Goal: Find contact information: Find contact information

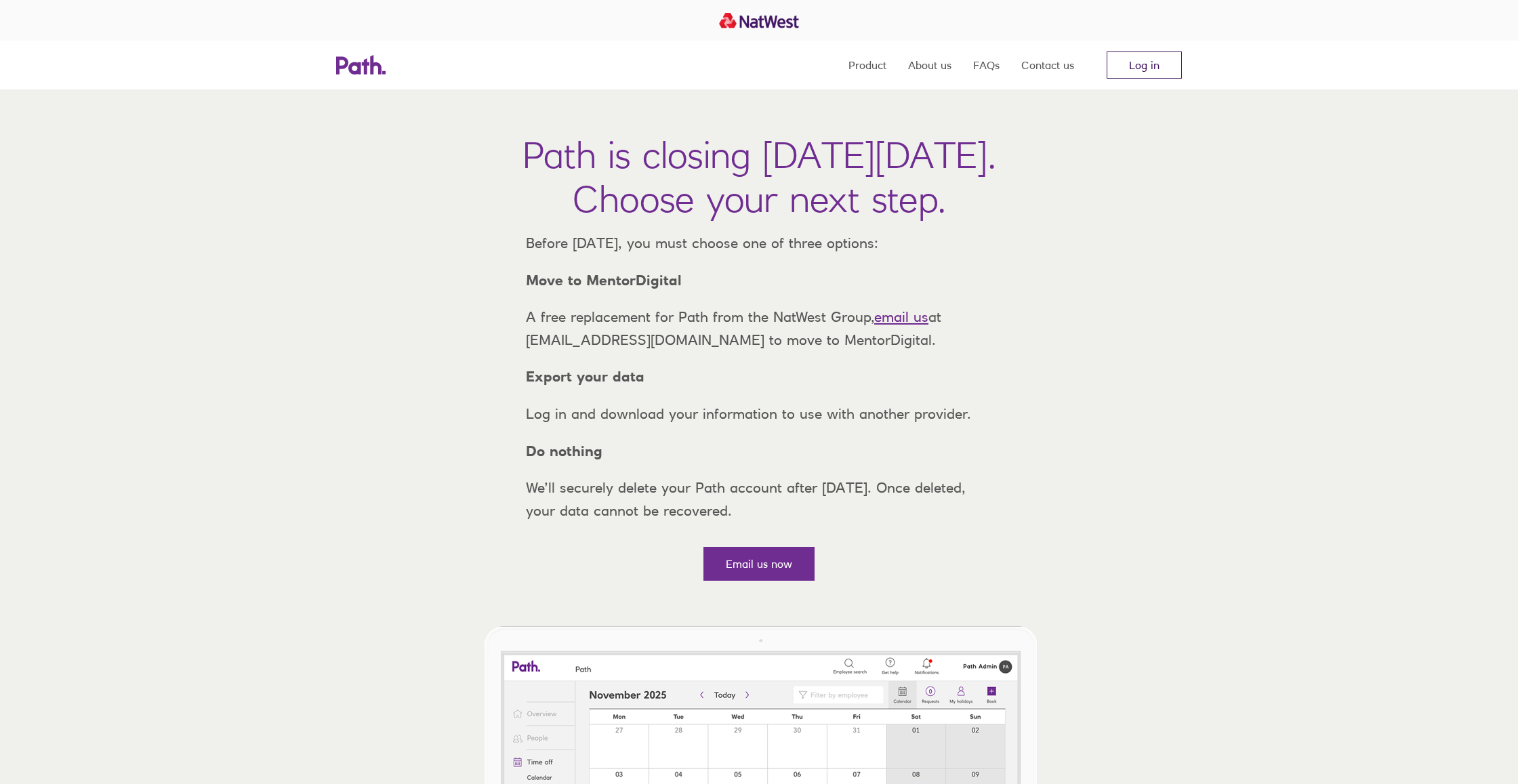
click at [1161, 77] on link "Log in" at bounding box center [1144, 65] width 76 height 27
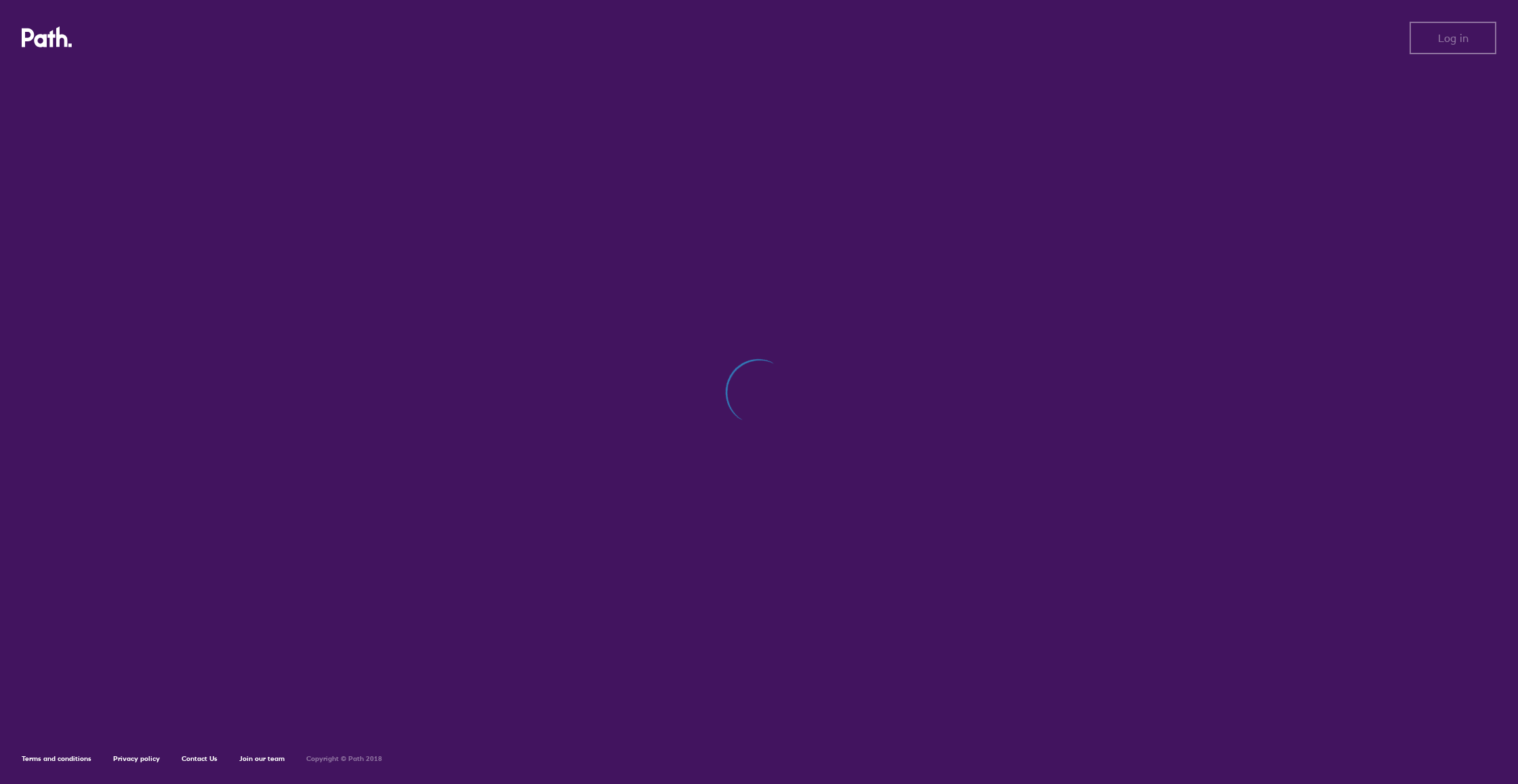
click at [1361, 266] on div at bounding box center [759, 399] width 1475 height 660
click at [1461, 44] on span "Log in" at bounding box center [1454, 37] width 30 height 12
click at [776, 2] on div "Log out Log out Terms and conditions Privacy policy Contact Us Join our team Co…" at bounding box center [759, 392] width 1518 height 784
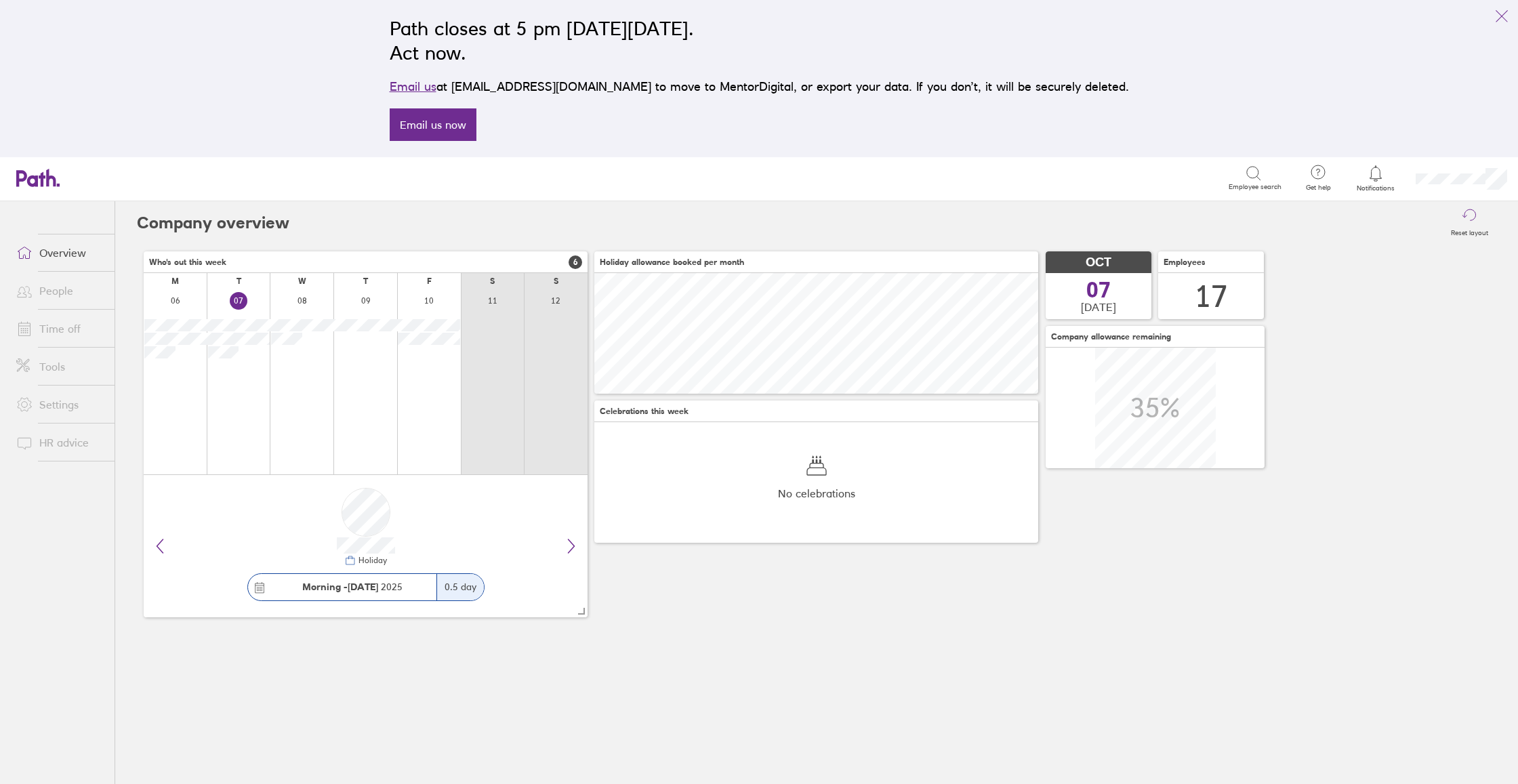
scroll to position [121, 444]
click at [62, 323] on link "Time off" at bounding box center [60, 328] width 109 height 27
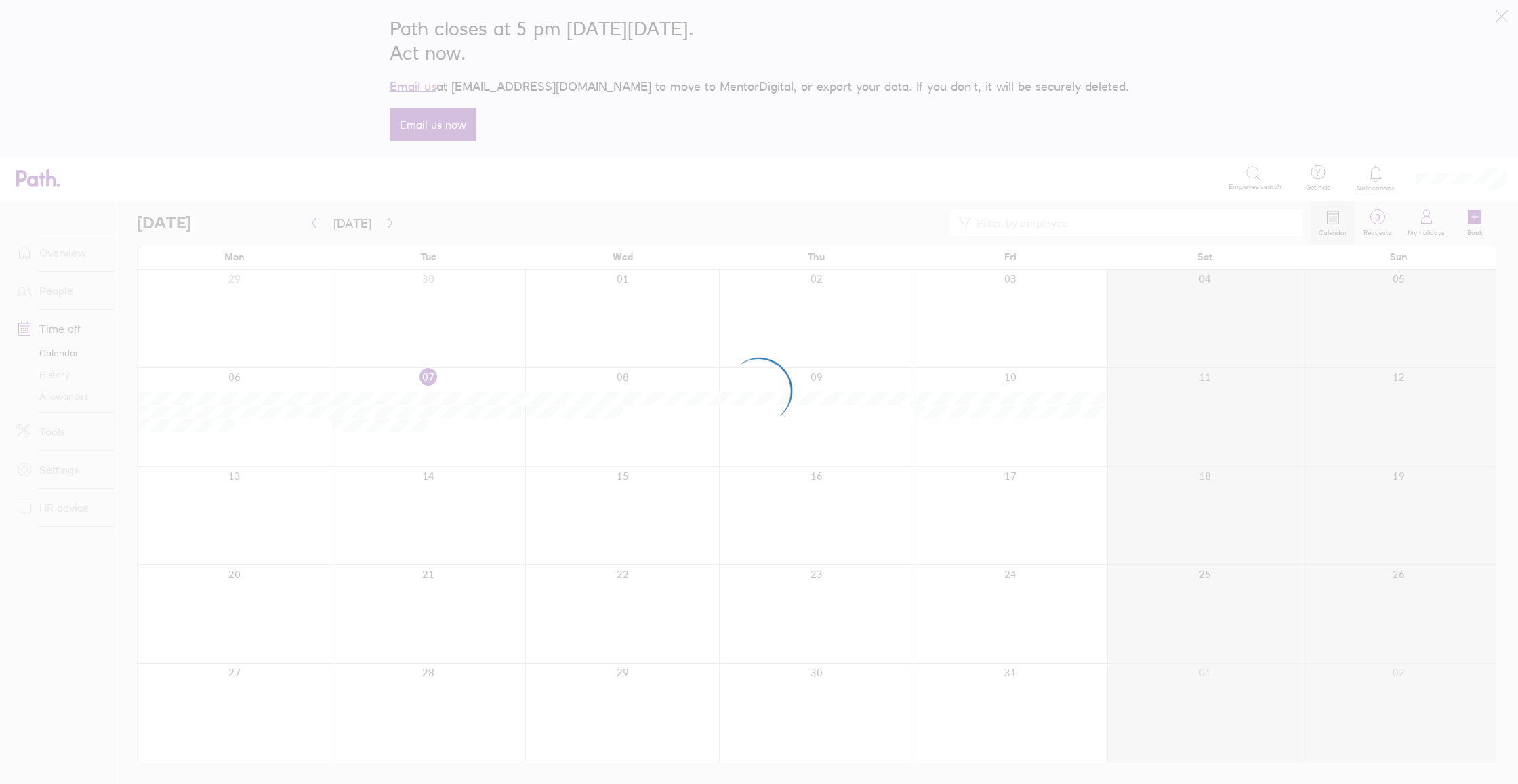
click at [68, 400] on div at bounding box center [759, 392] width 1518 height 784
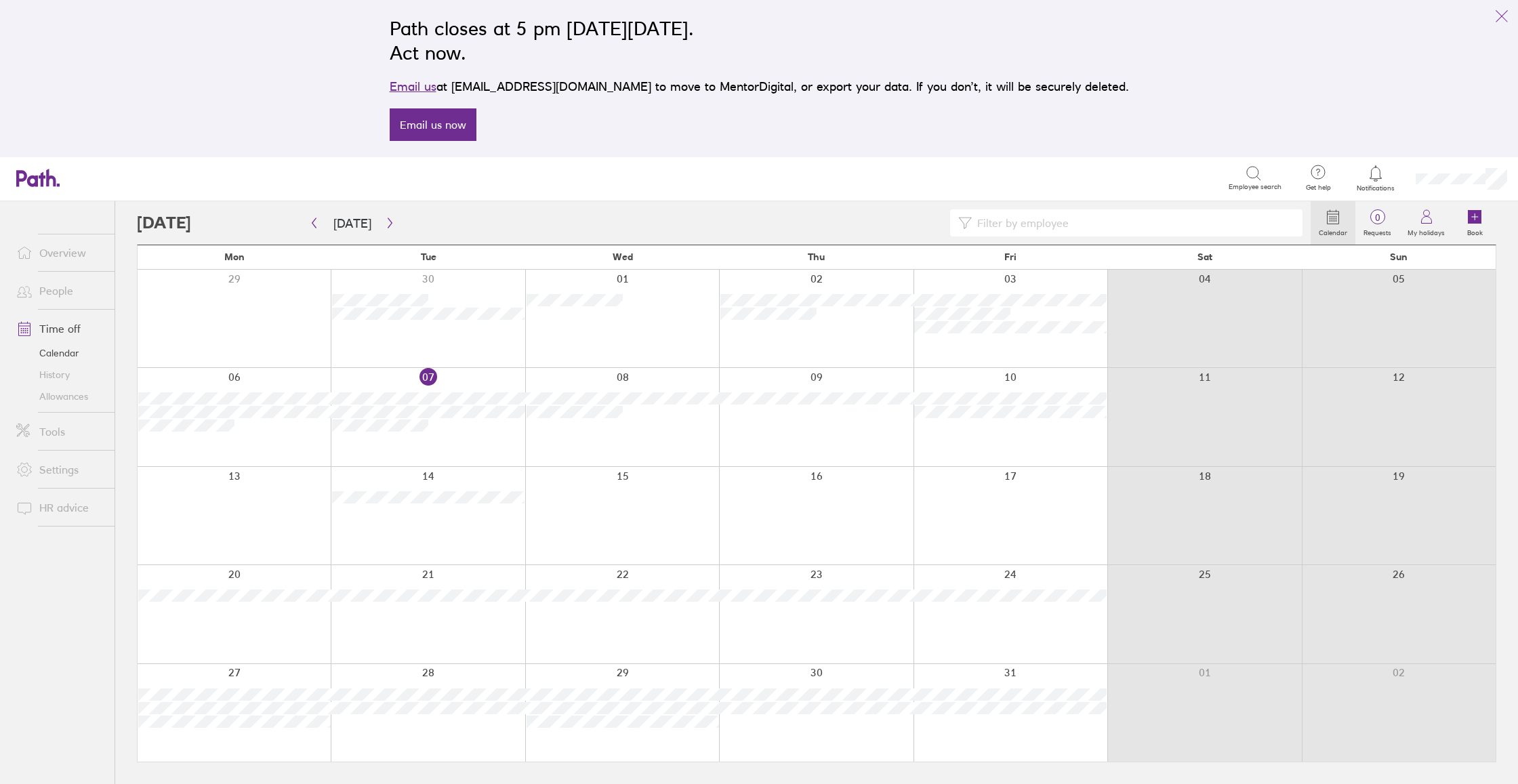
click at [54, 401] on link "Allowances" at bounding box center [60, 396] width 109 height 21
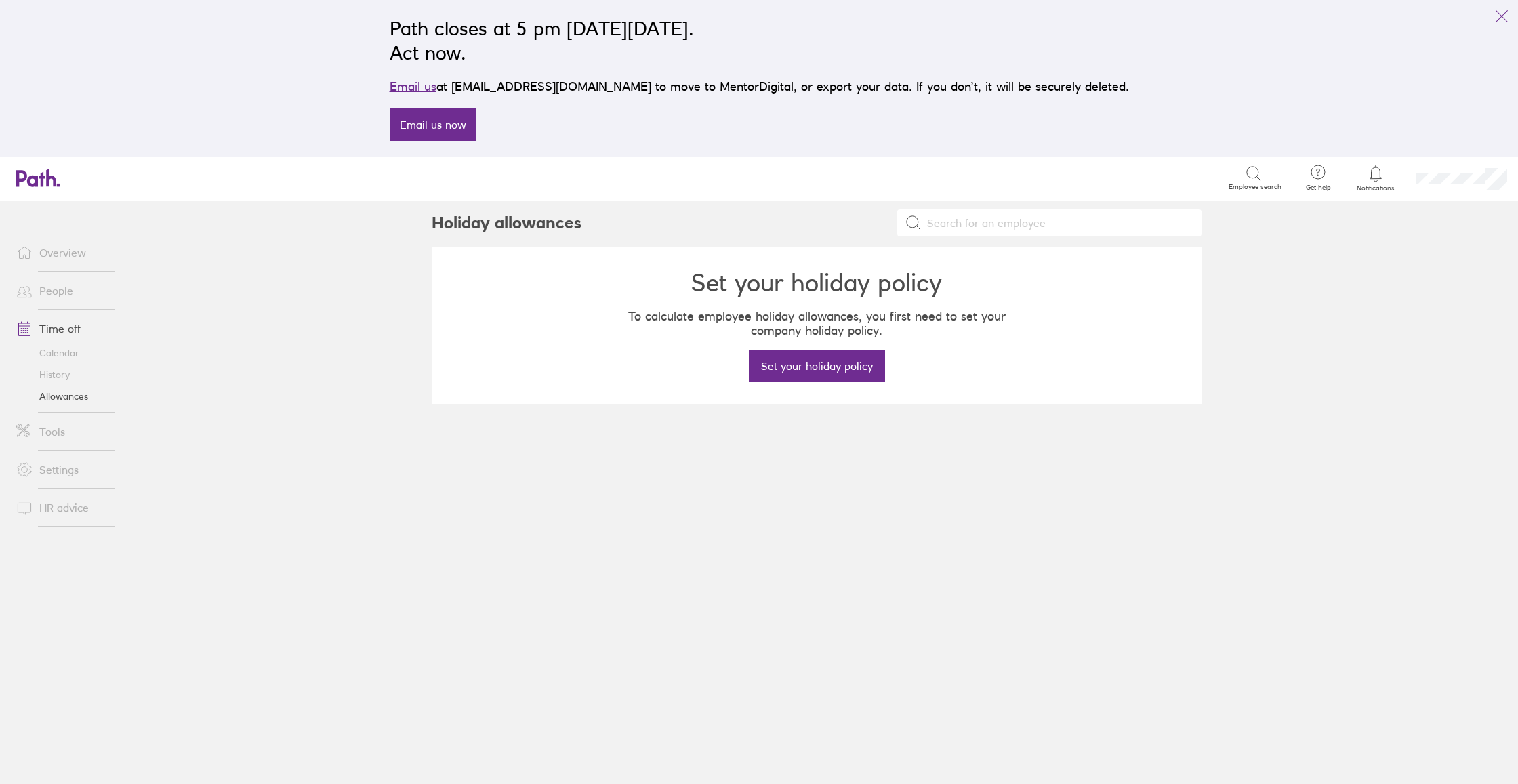
click at [54, 394] on link "Allowances" at bounding box center [60, 396] width 109 height 21
click at [62, 330] on link "Time off" at bounding box center [60, 328] width 109 height 27
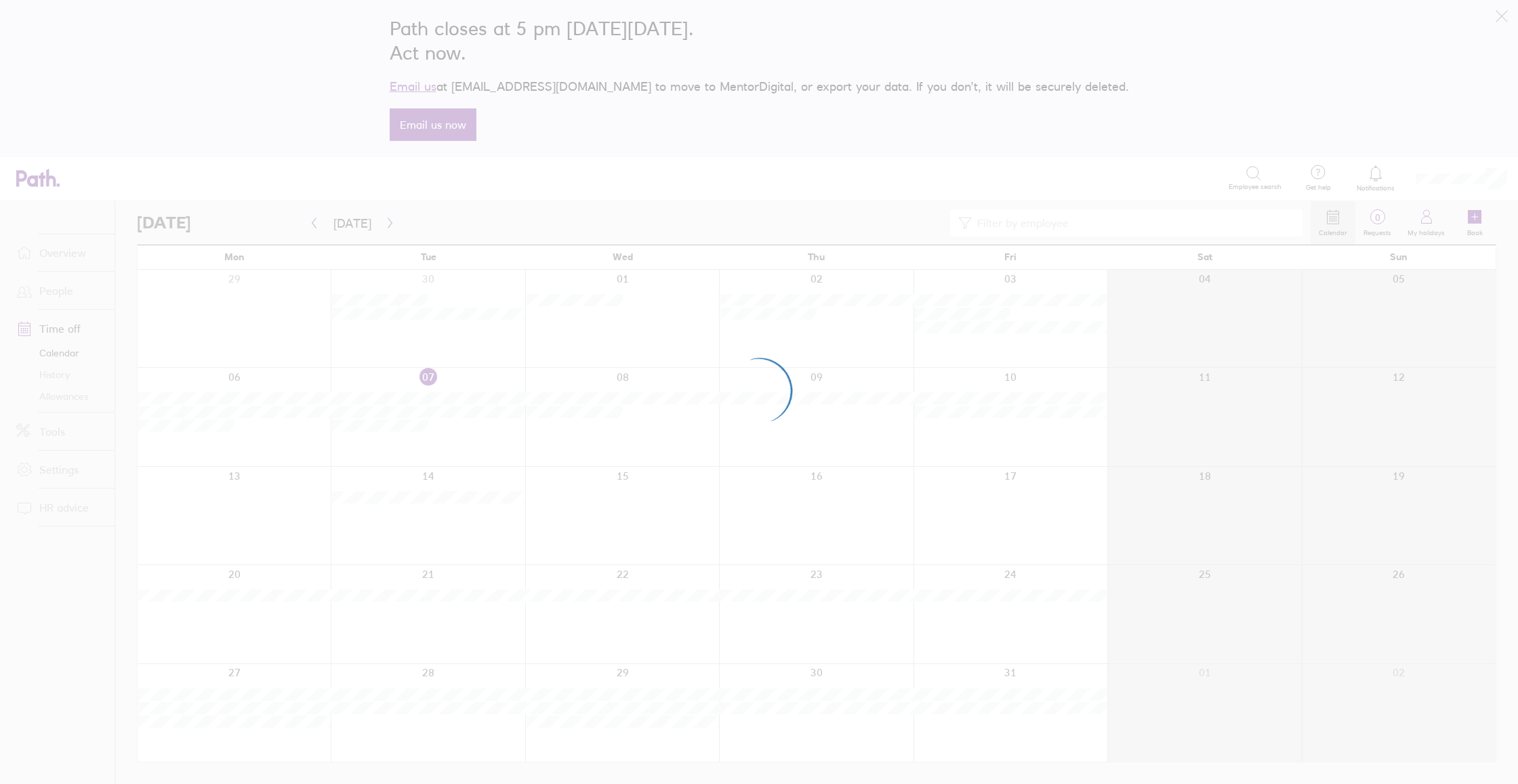
click at [48, 400] on div at bounding box center [759, 392] width 1518 height 784
click at [1133, 122] on div at bounding box center [759, 392] width 1518 height 784
click at [62, 333] on div at bounding box center [759, 392] width 1518 height 784
click at [1066, 146] on div at bounding box center [759, 392] width 1518 height 784
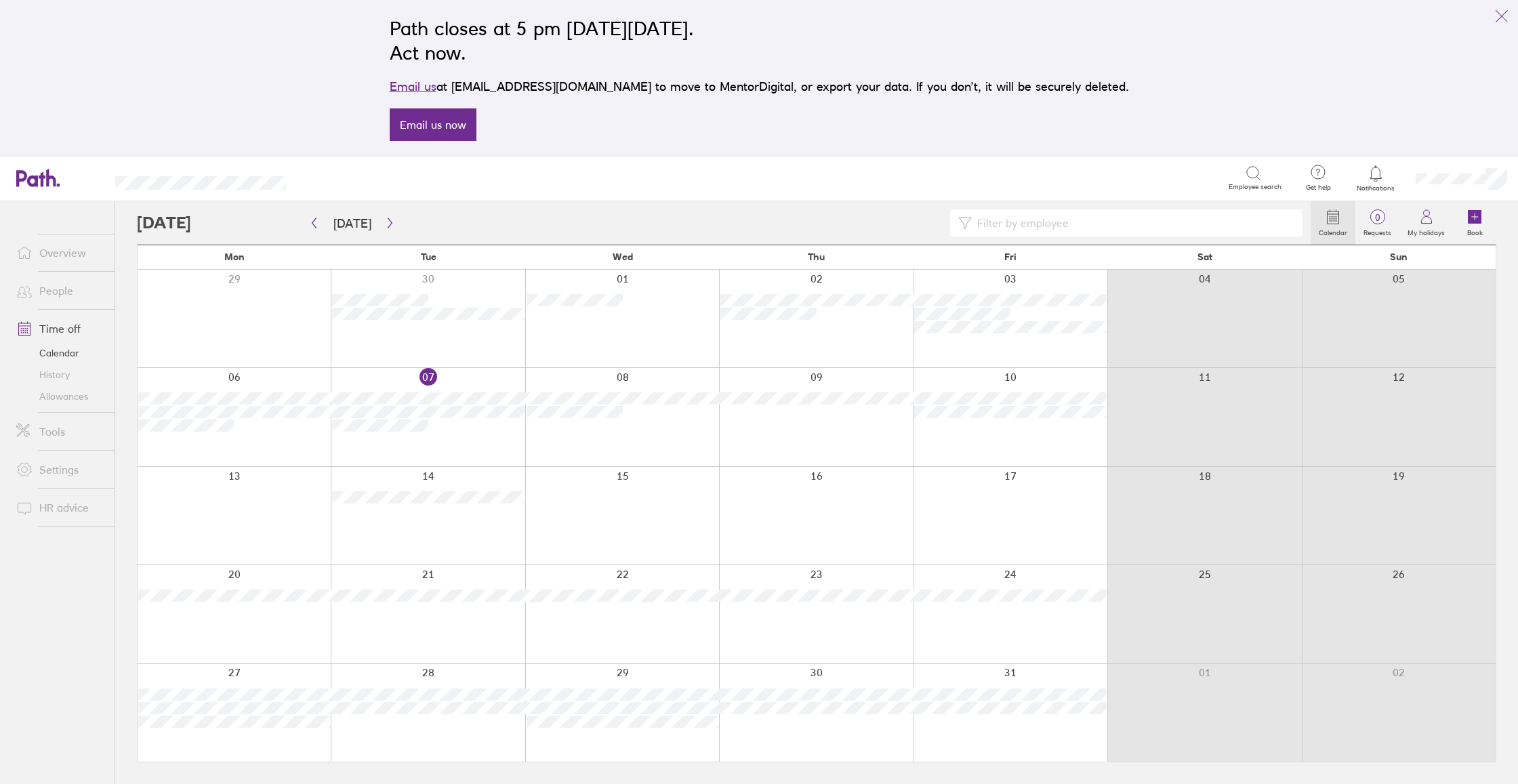
click at [57, 398] on link "Allowances" at bounding box center [60, 396] width 109 height 21
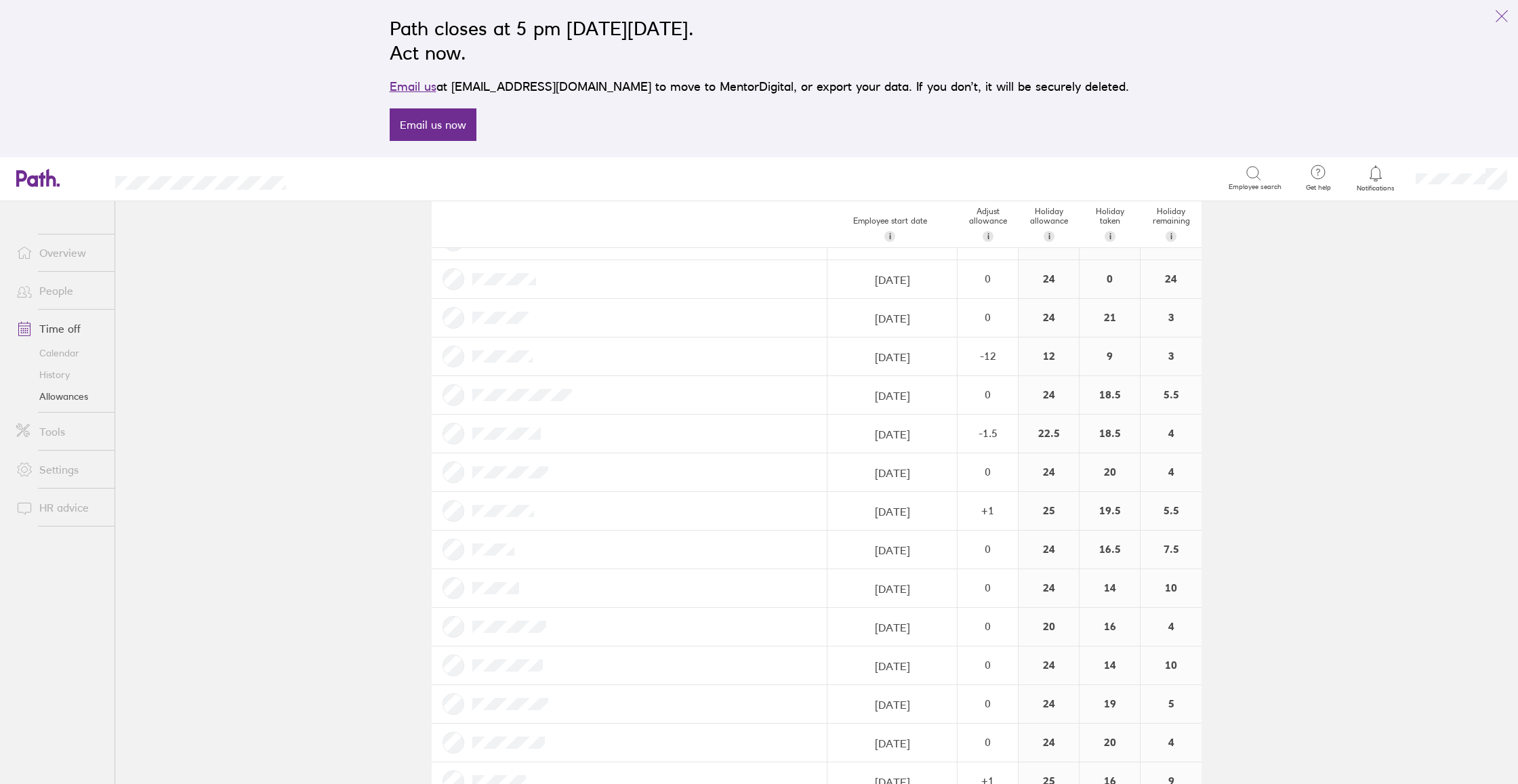
scroll to position [181, 0]
click at [474, 128] on link "Email us now" at bounding box center [433, 124] width 87 height 33
drag, startPoint x: 500, startPoint y: 87, endPoint x: 616, endPoint y: 86, distance: 116.0
click at [610, 86] on p "Email us at [EMAIL_ADDRESS][DOMAIN_NAME] to move to MentorDigital, or export yo…" at bounding box center [760, 87] width 740 height 19
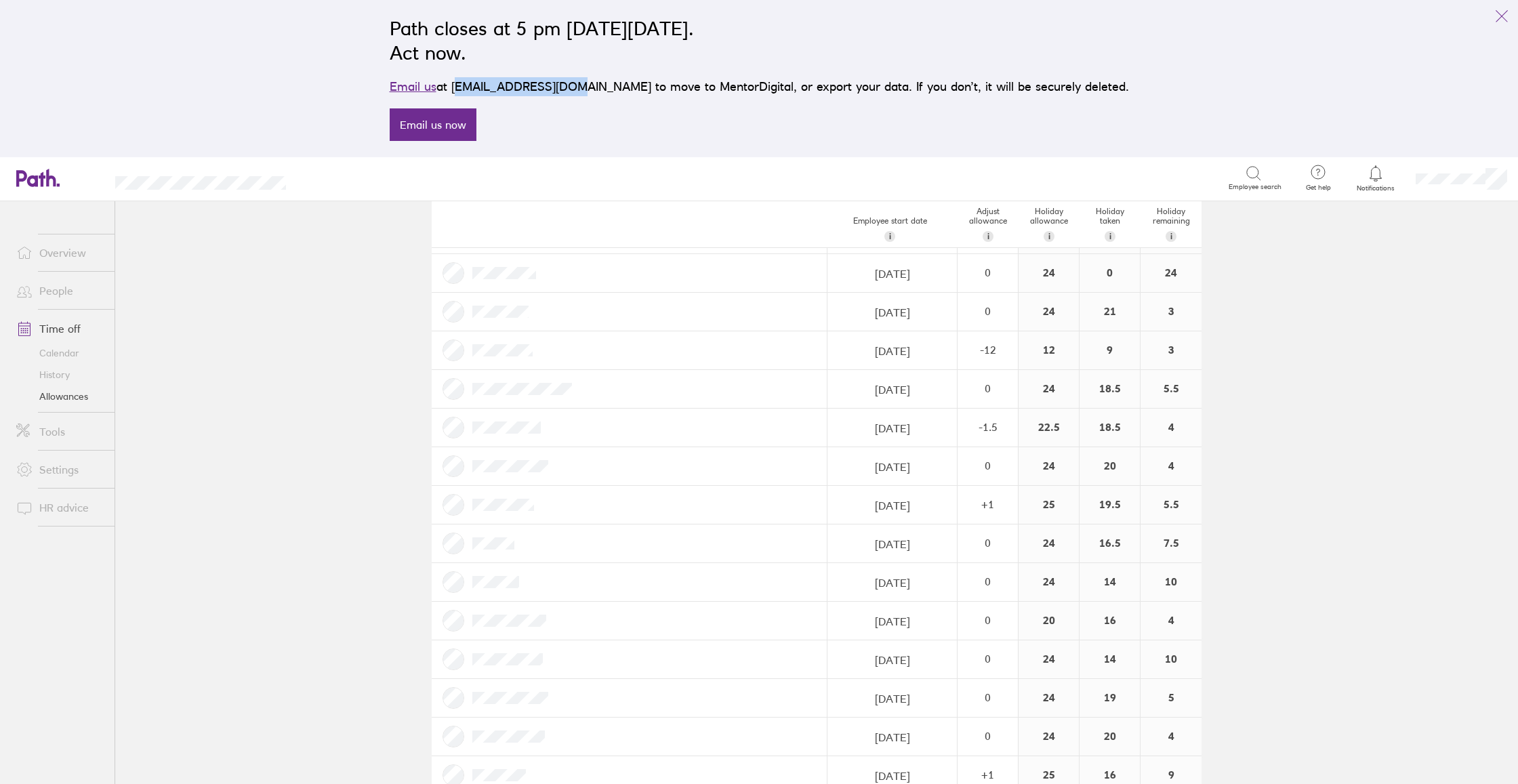
copy p "[EMAIL_ADDRESS][DOMAIN_NAME]"
